Goal: Task Accomplishment & Management: Use online tool/utility

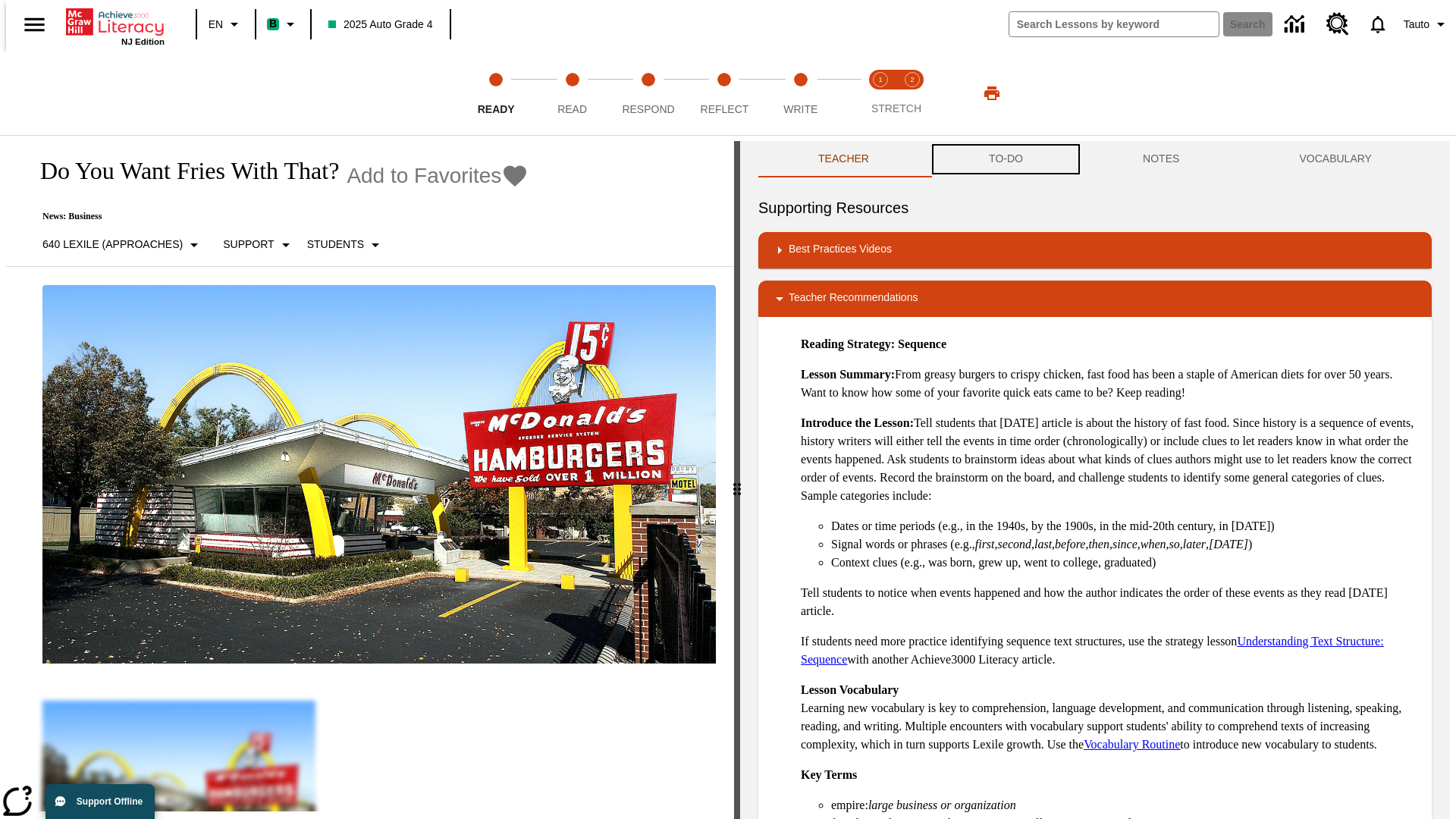
click at [1004, 160] on button "TO-DO" at bounding box center [1005, 160] width 154 height 36
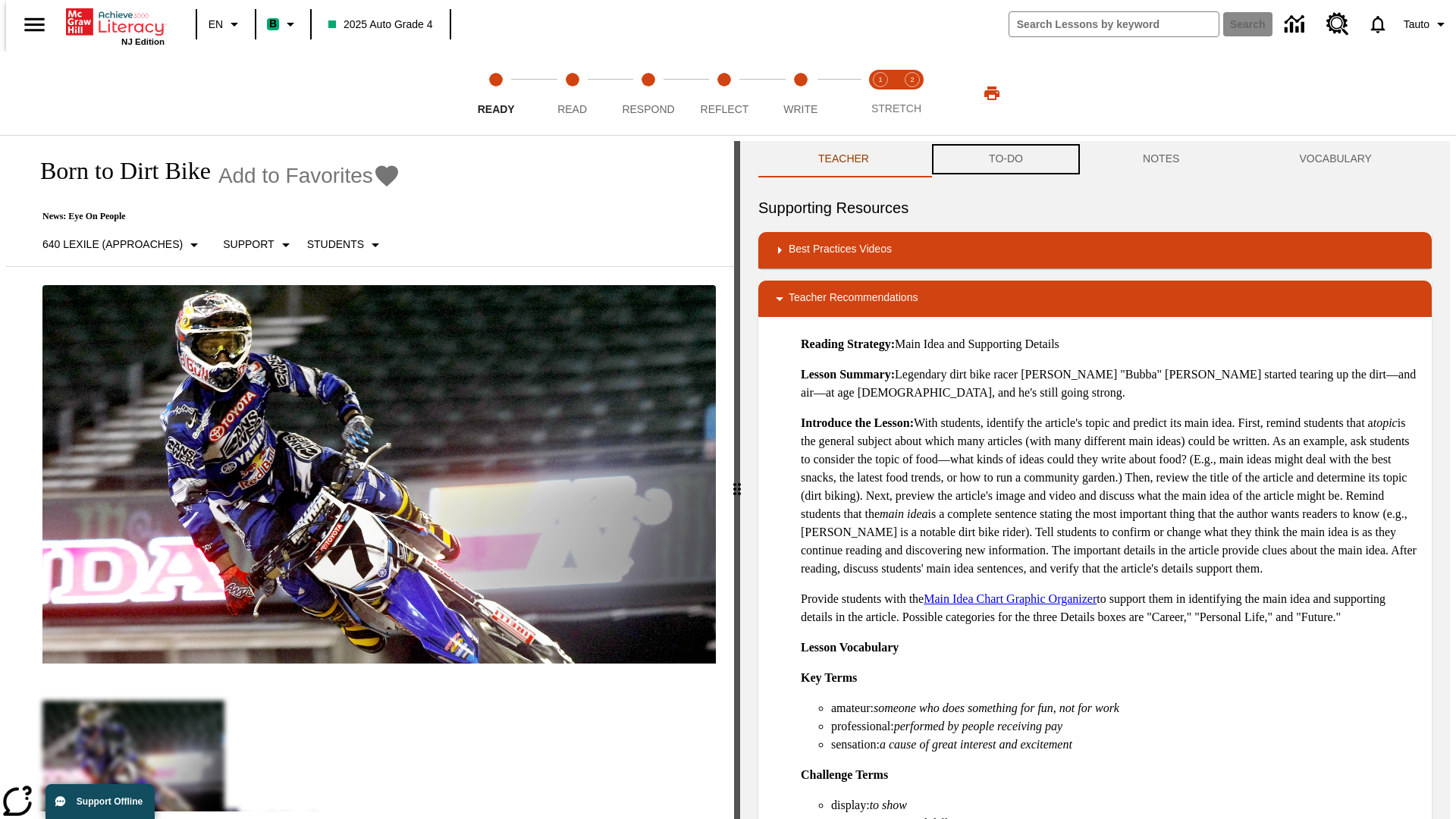
click at [1004, 160] on button "TO-DO" at bounding box center [1005, 160] width 154 height 36
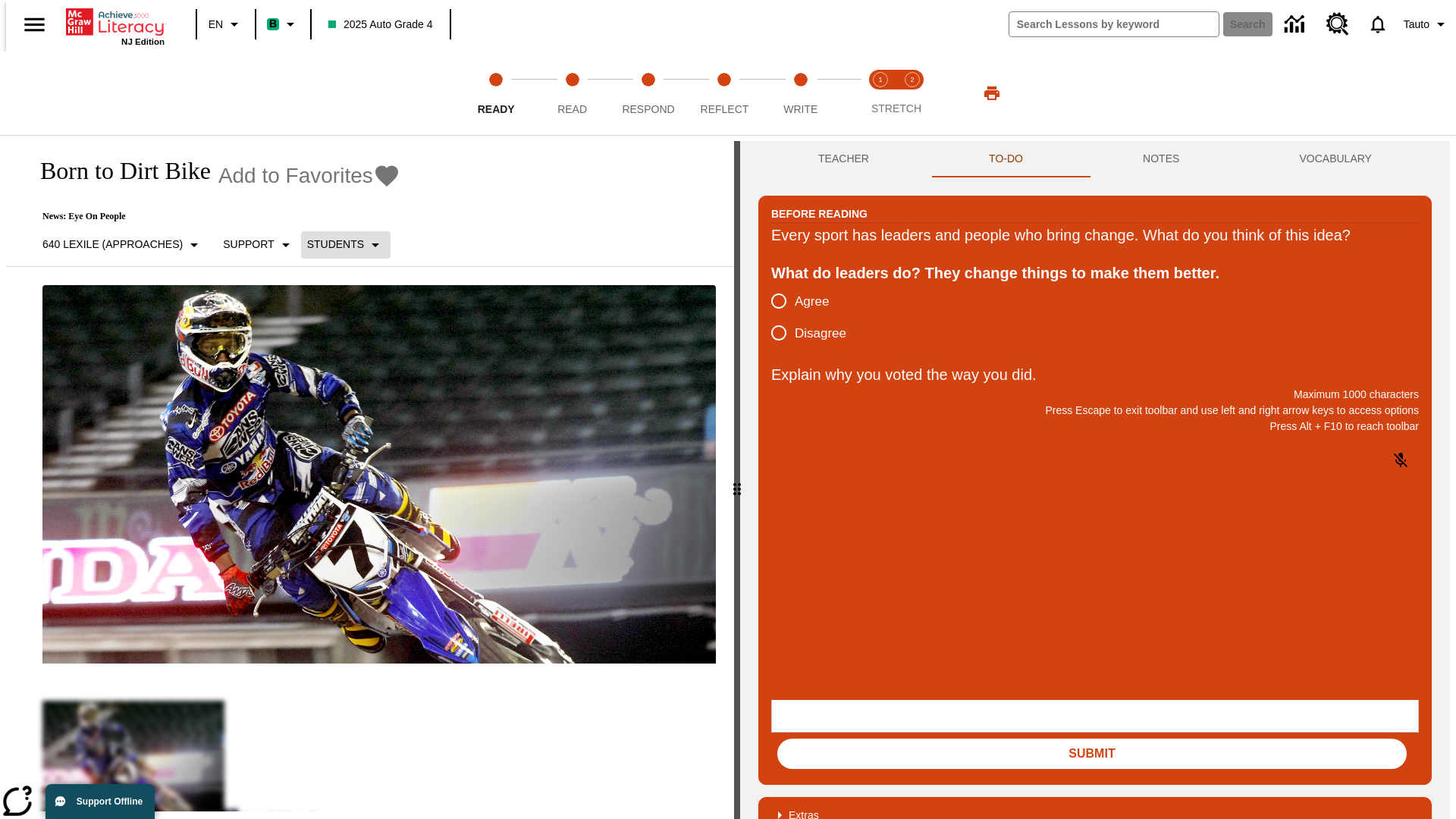
click at [337, 244] on p "Students" at bounding box center [336, 244] width 57 height 16
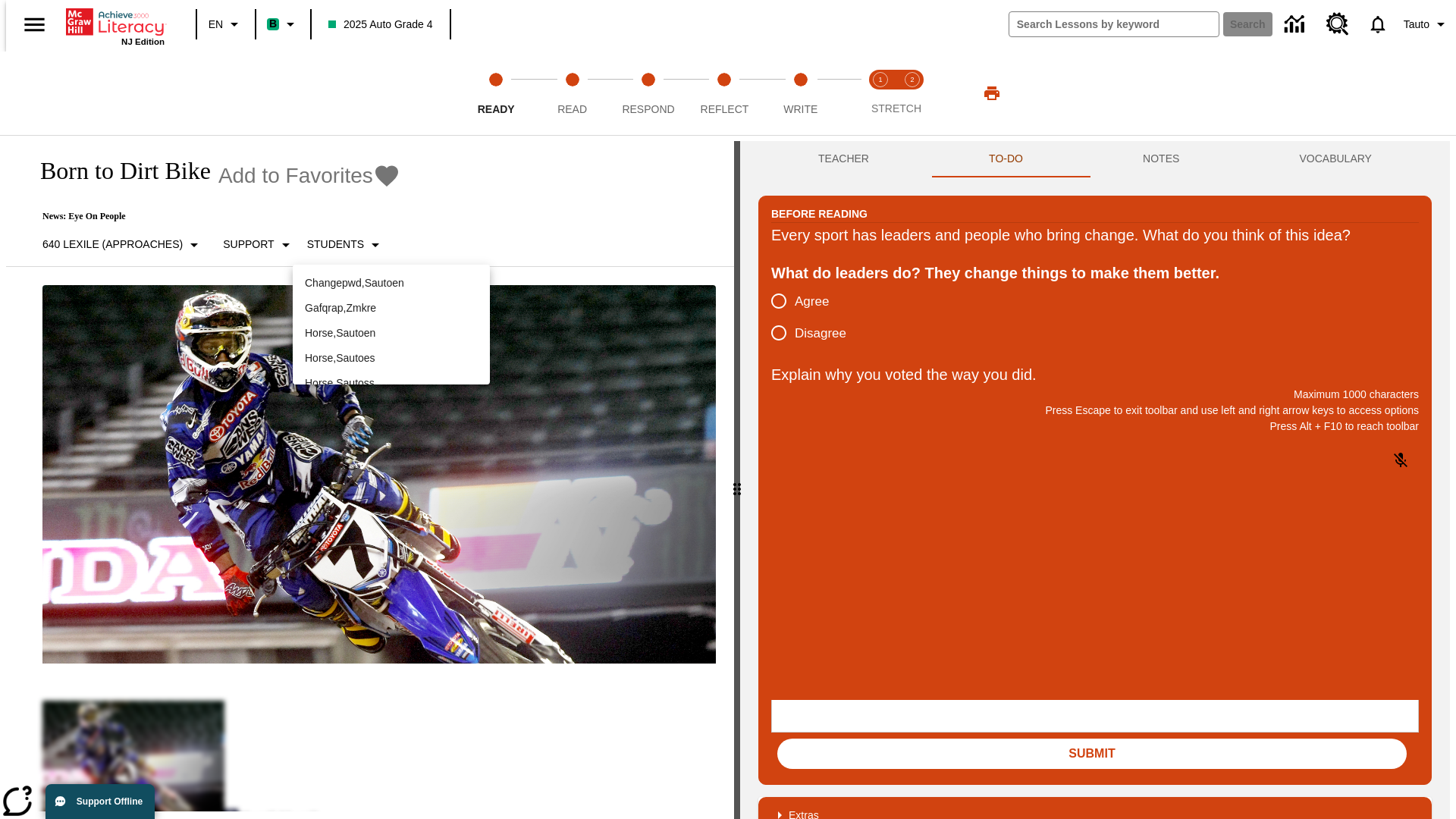
click at [391, 326] on p "Horse , Sautoen" at bounding box center [391, 333] width 173 height 16
